Goal: Transaction & Acquisition: Subscribe to service/newsletter

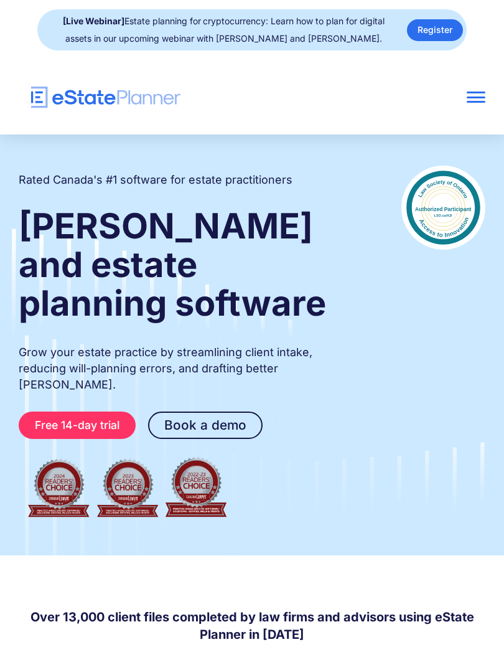
click at [480, 102] on div at bounding box center [476, 102] width 19 height 2
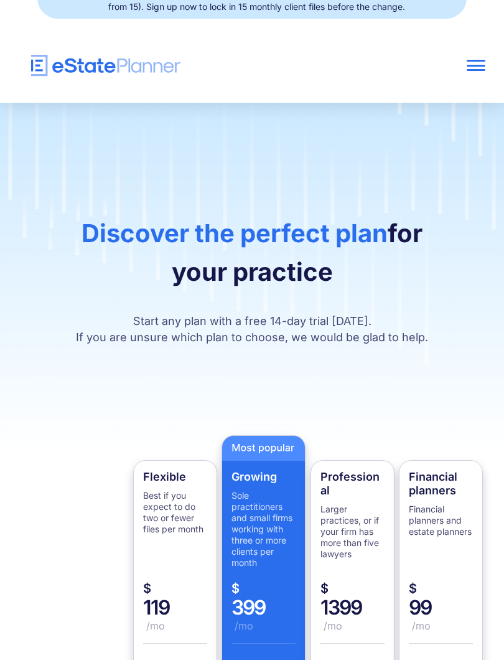
scroll to position [18, 0]
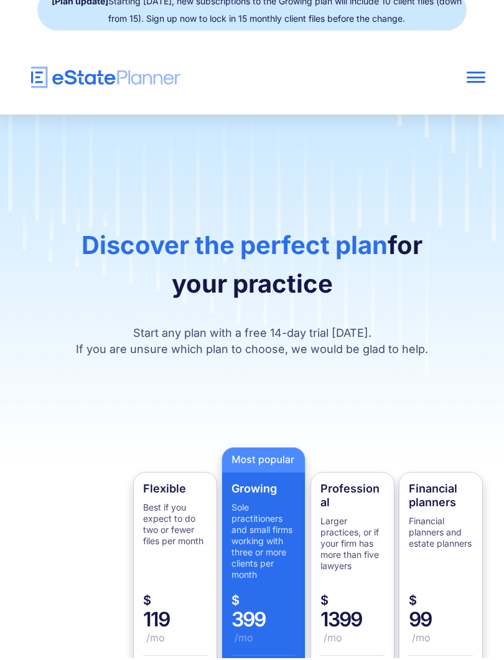
click at [485, 70] on div at bounding box center [476, 79] width 19 height 19
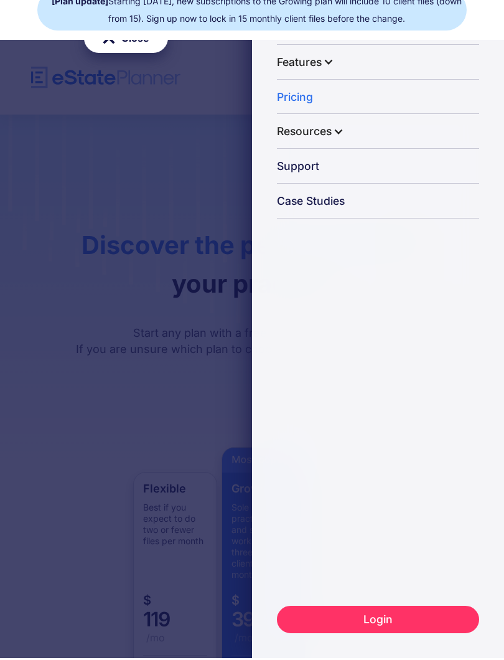
click at [59, 251] on div "Close Home Features Capture Client Data Generate Estate Plans Generate Legal Do…" at bounding box center [252, 330] width 504 height 660
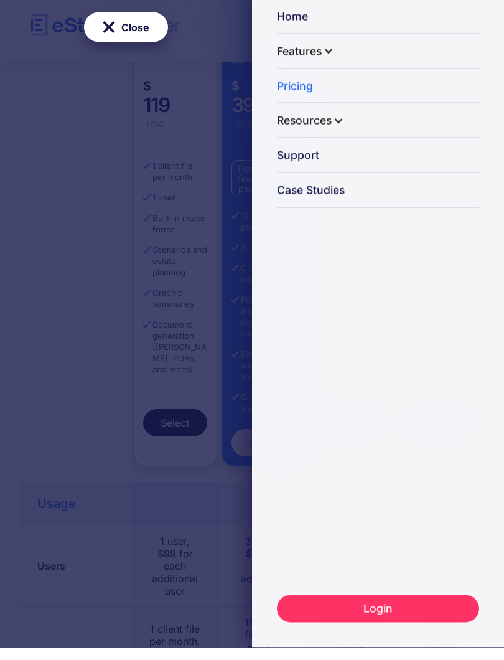
scroll to position [531, 0]
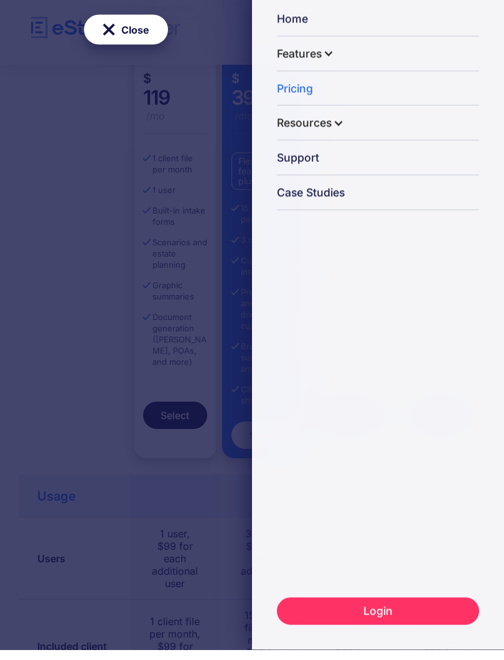
click at [75, 265] on div "Close Home Features Capture Client Data Generate Estate Plans Generate Legal Do…" at bounding box center [252, 330] width 504 height 660
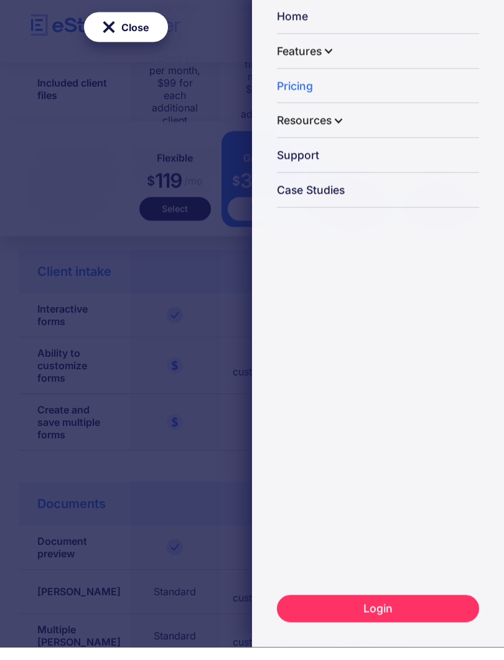
scroll to position [1093, 0]
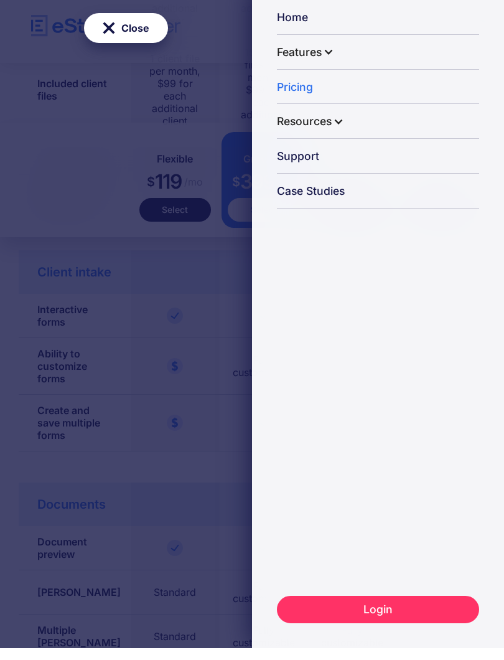
click at [333, 59] on div at bounding box center [328, 64] width 11 height 11
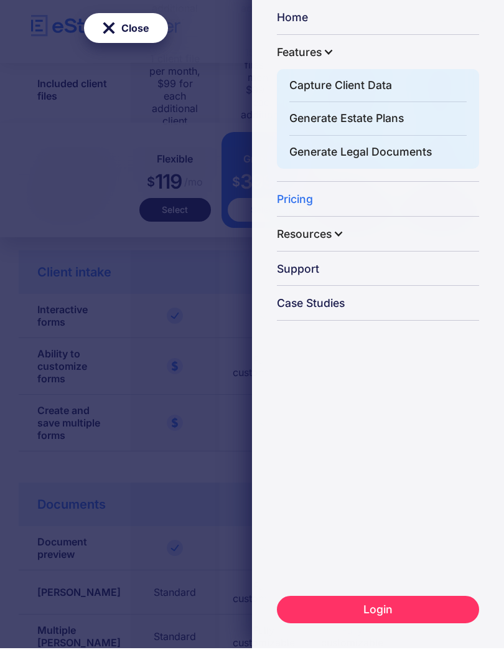
click at [402, 148] on link "Generate Legal Documents" at bounding box center [378, 164] width 177 height 33
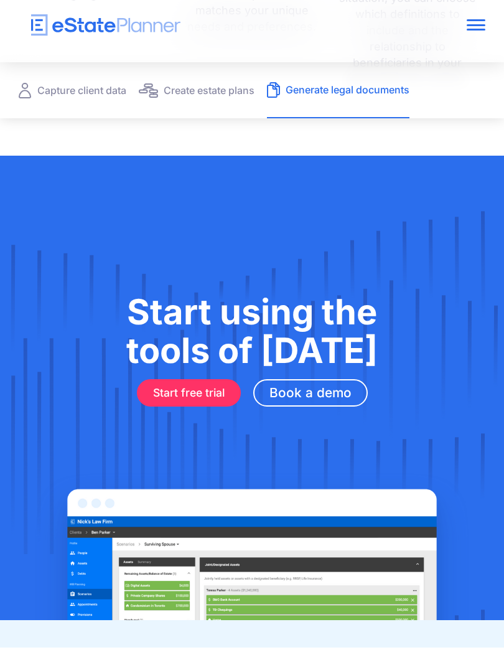
scroll to position [1371, 0]
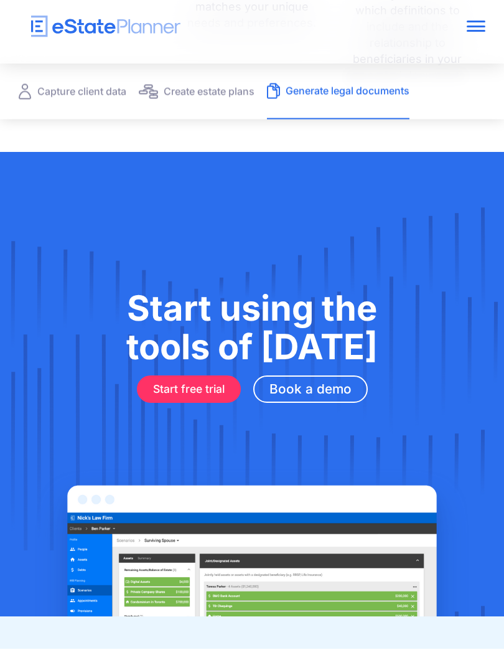
click at [168, 387] on link "Start free trial" at bounding box center [189, 400] width 104 height 27
